Goal: Navigation & Orientation: Find specific page/section

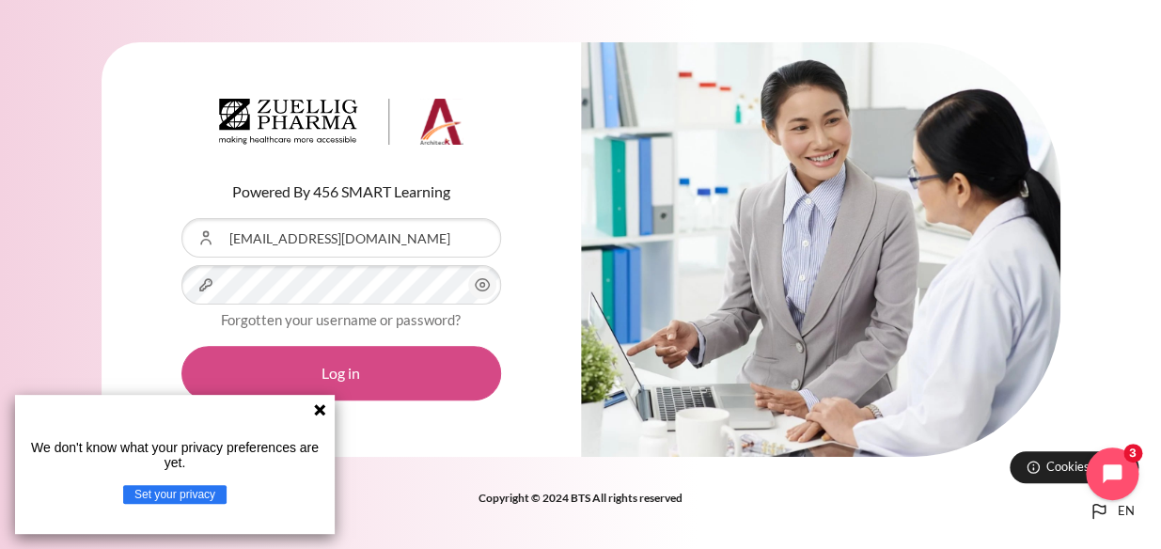
click at [345, 375] on button "Log in" at bounding box center [341, 373] width 320 height 55
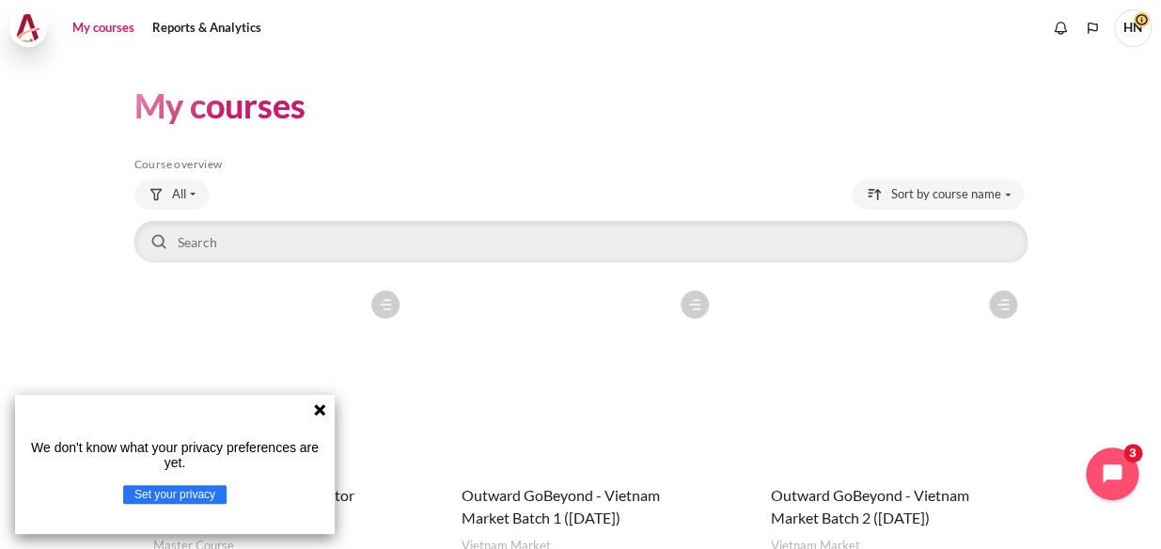
click at [28, 27] on img at bounding box center [28, 28] width 26 height 28
click at [653, 192] on div "All All Starred Removed from view" at bounding box center [580, 197] width 893 height 34
